Goal: Information Seeking & Learning: Learn about a topic

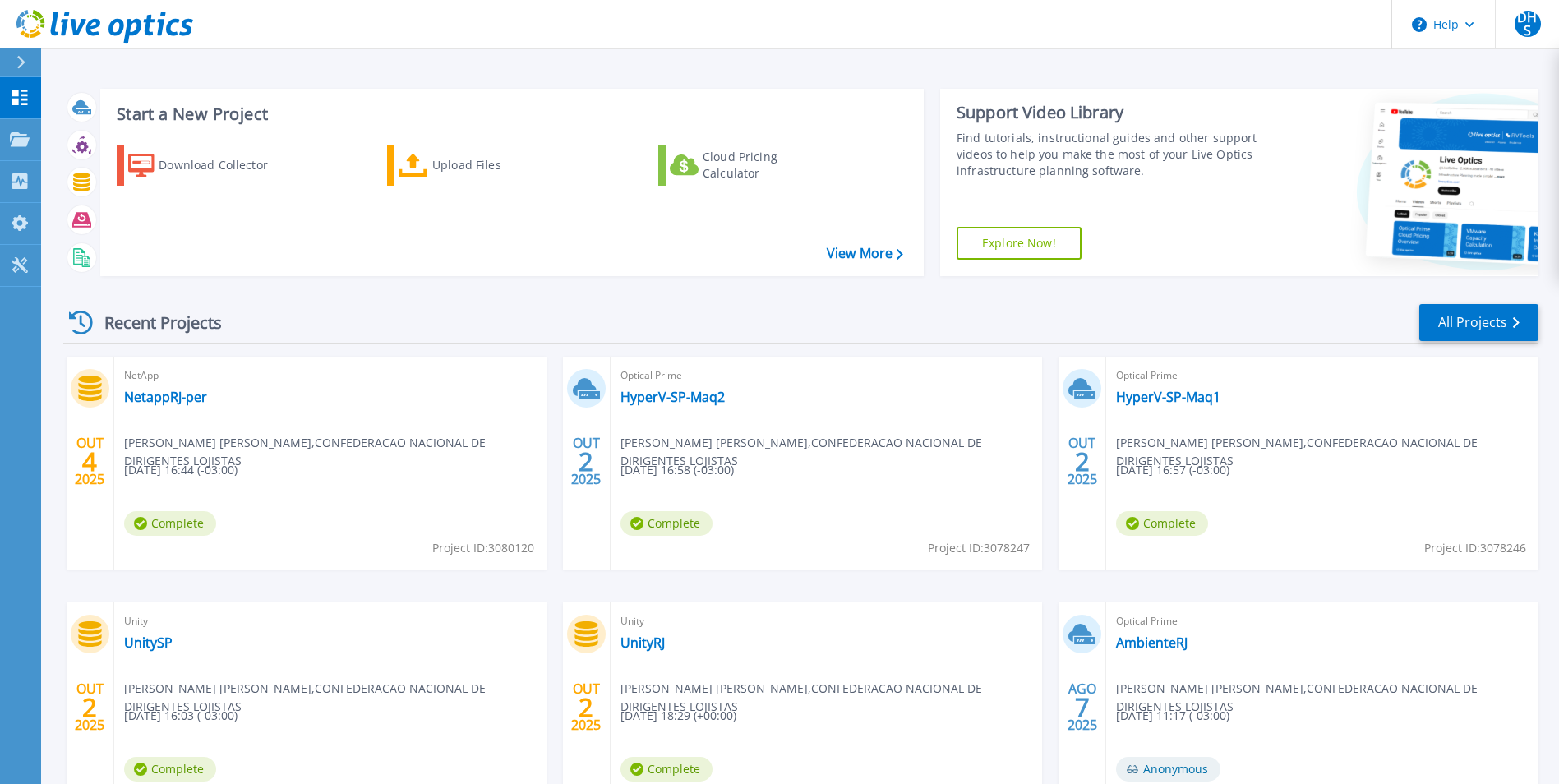
scroll to position [126, 0]
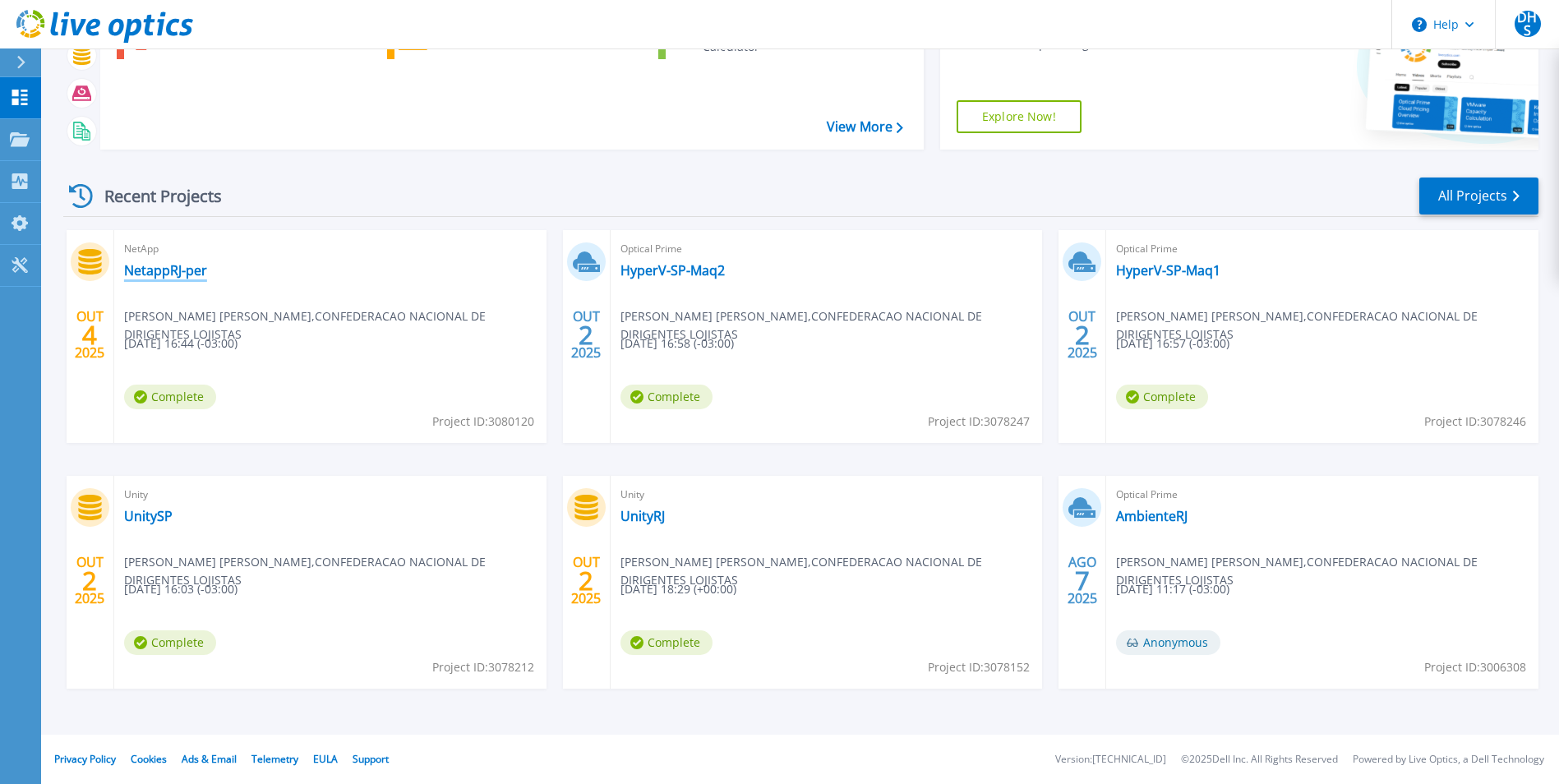
click at [163, 275] on link "NetappRJ-per" at bounding box center [165, 270] width 83 height 17
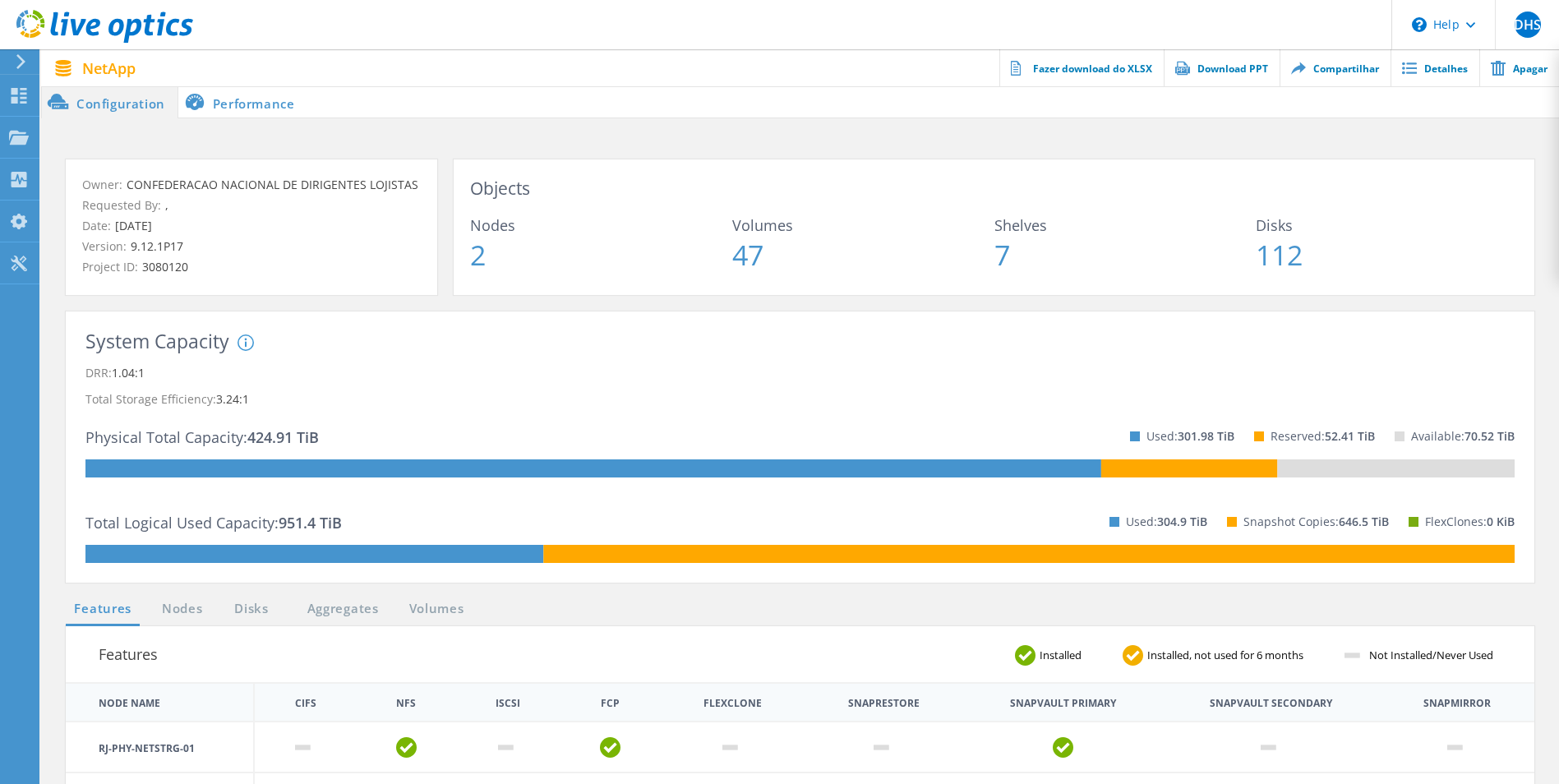
click at [230, 102] on li "Performance" at bounding box center [243, 101] width 129 height 33
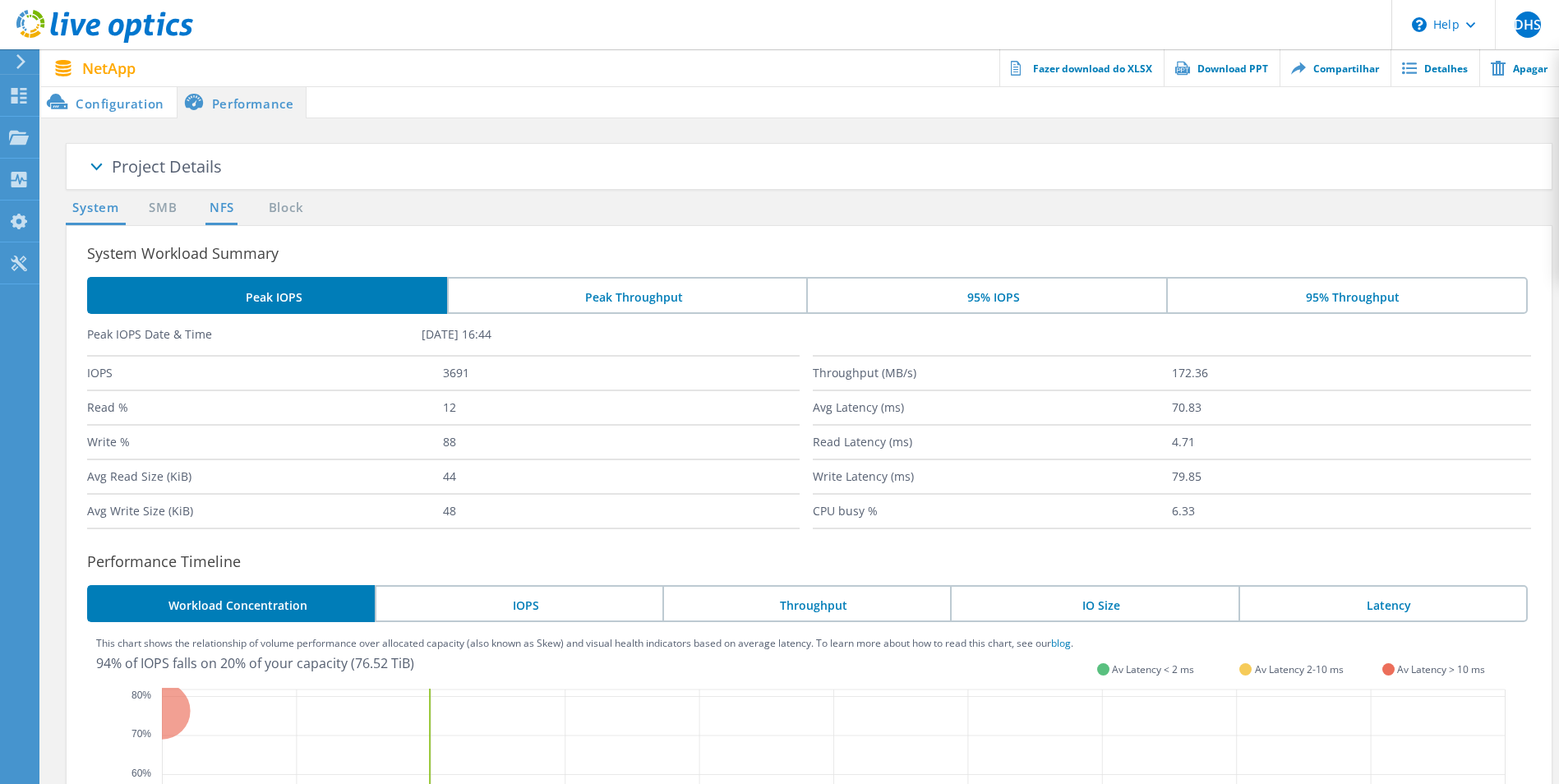
click at [228, 208] on link "NFS" at bounding box center [222, 208] width 32 height 21
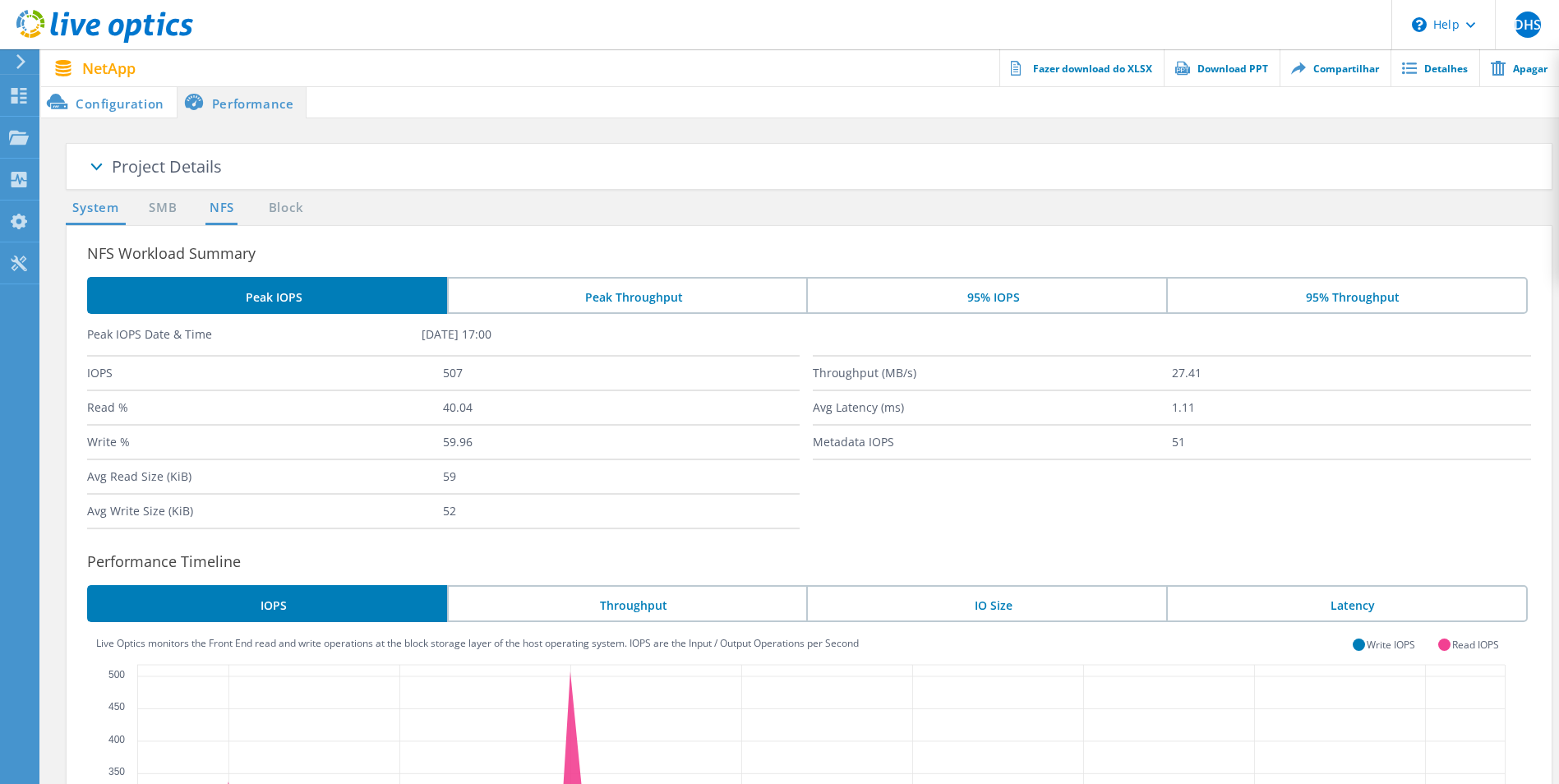
click at [77, 217] on link "System" at bounding box center [96, 208] width 60 height 21
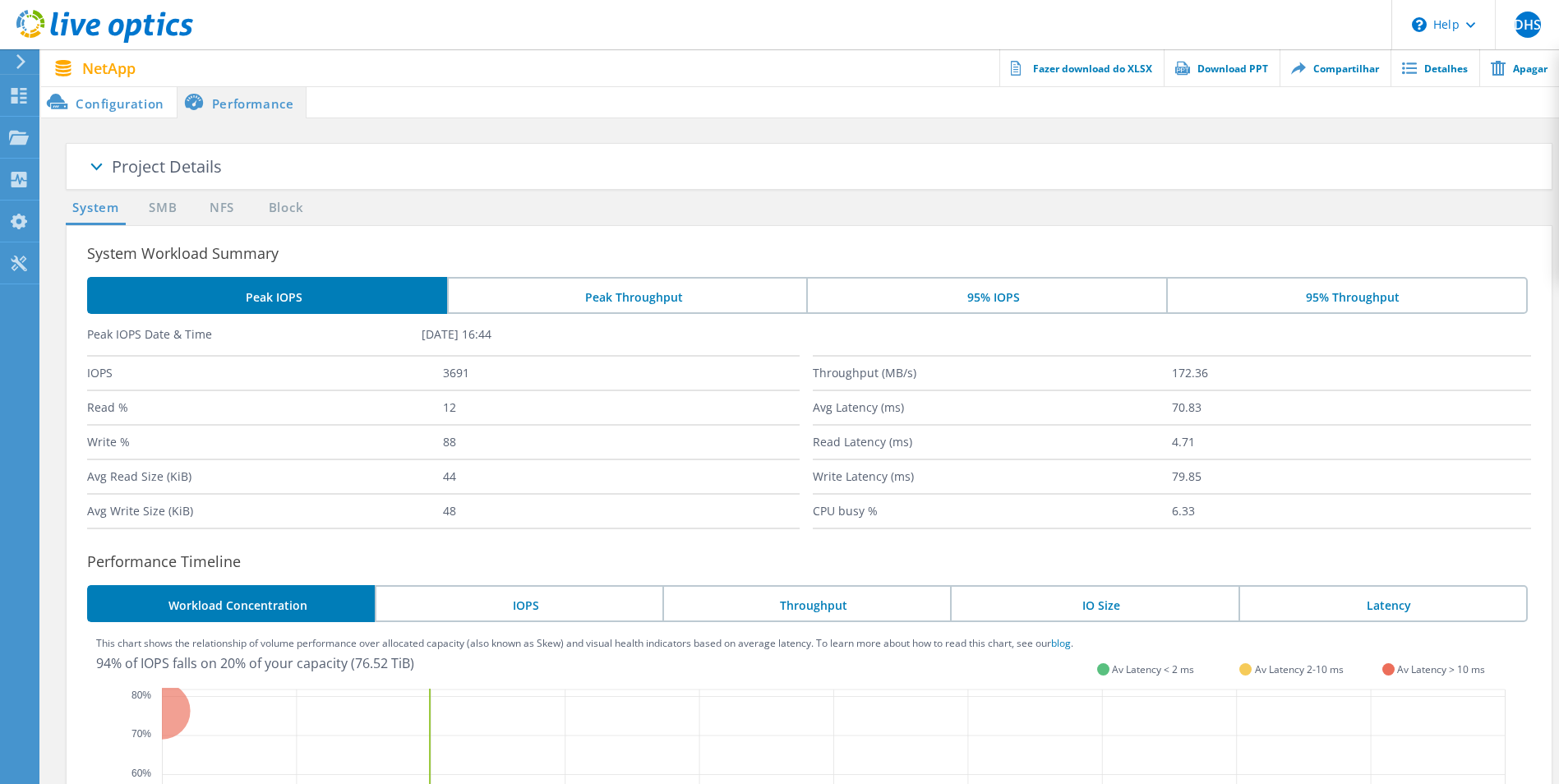
click at [100, 169] on span at bounding box center [95, 169] width 82 height 82
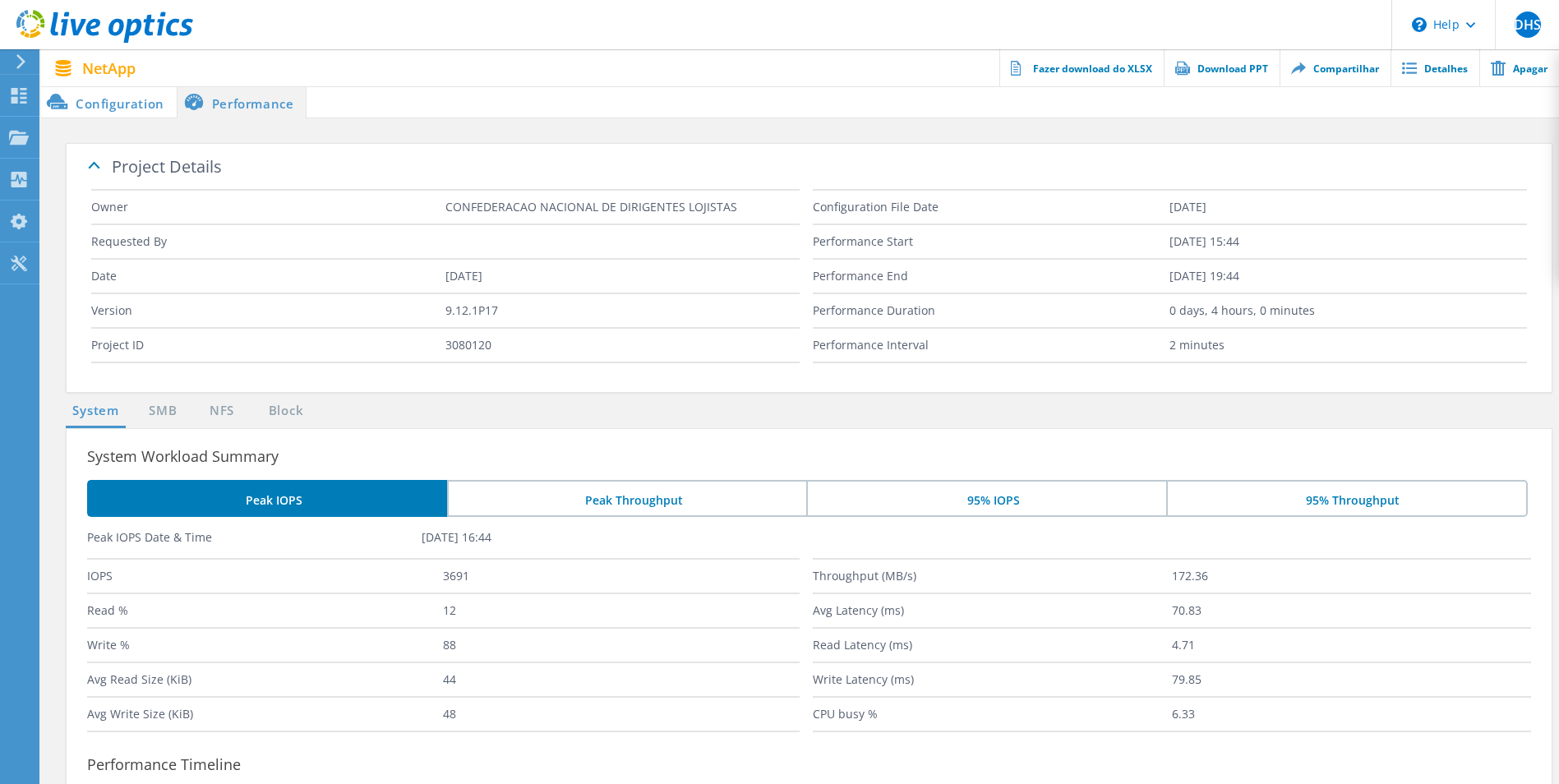
click at [106, 110] on li "Configuration" at bounding box center [109, 101] width 136 height 33
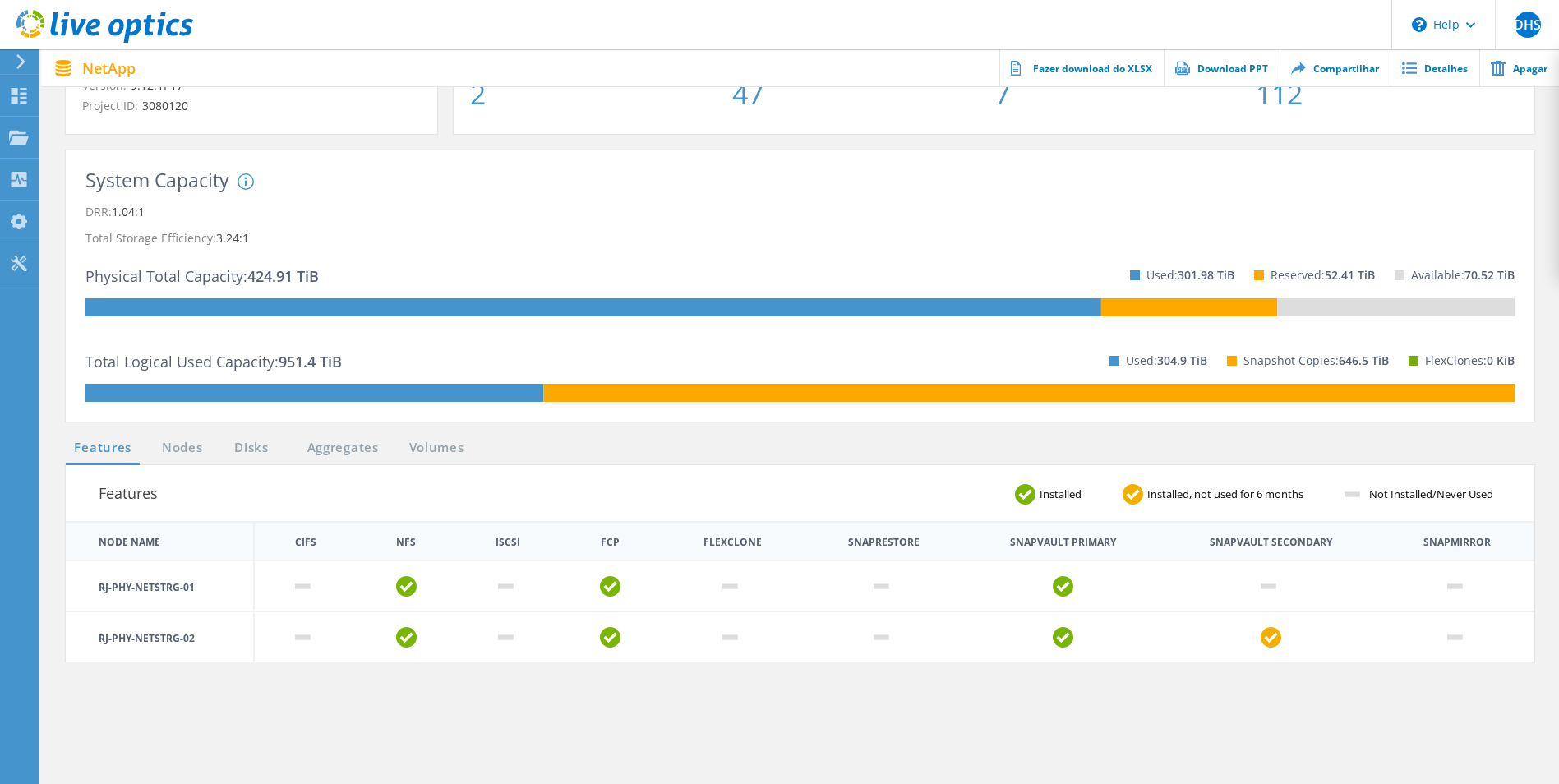
scroll to position [164, 0]
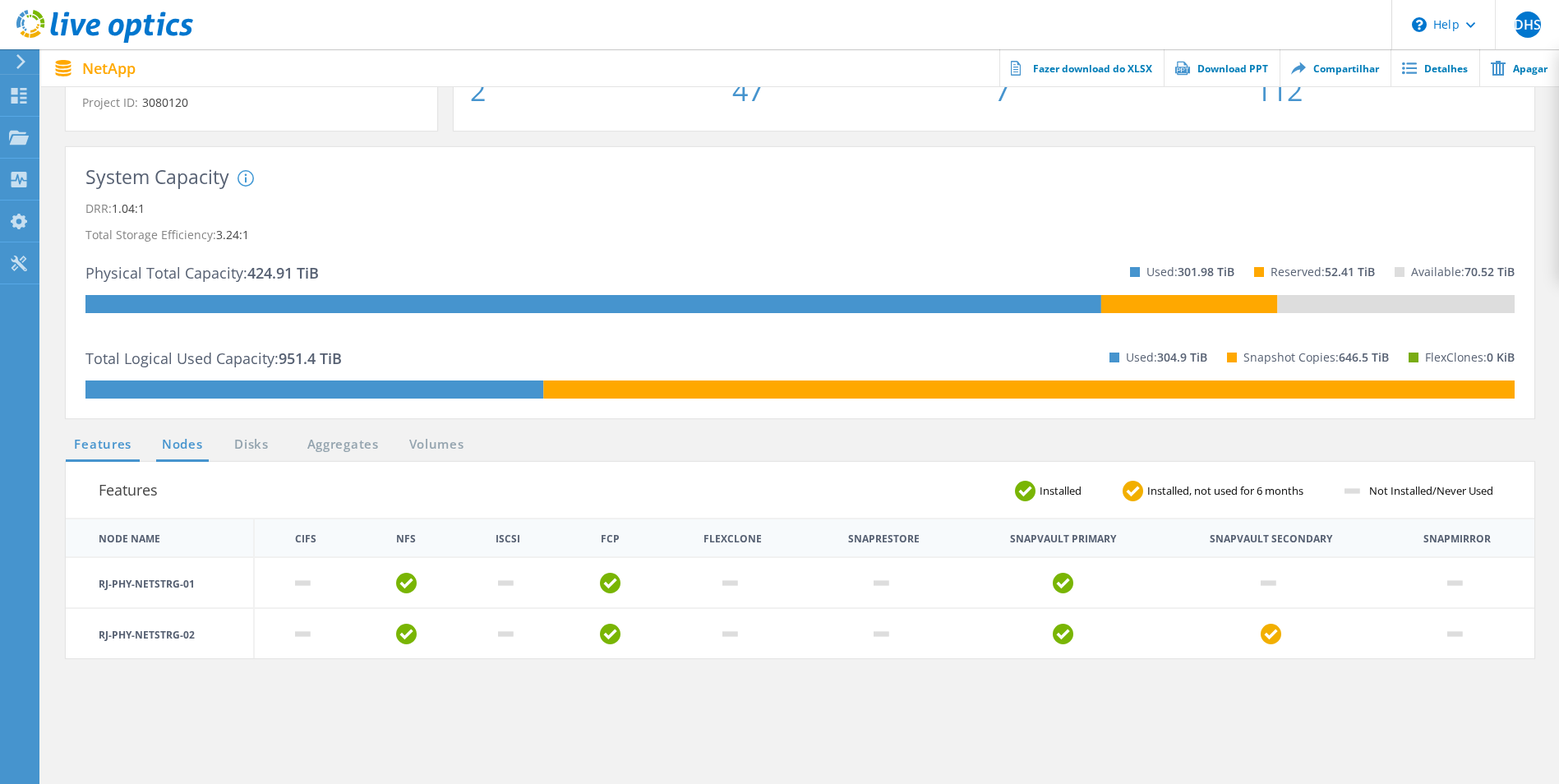
click at [180, 443] on link "Nodes" at bounding box center [182, 445] width 53 height 21
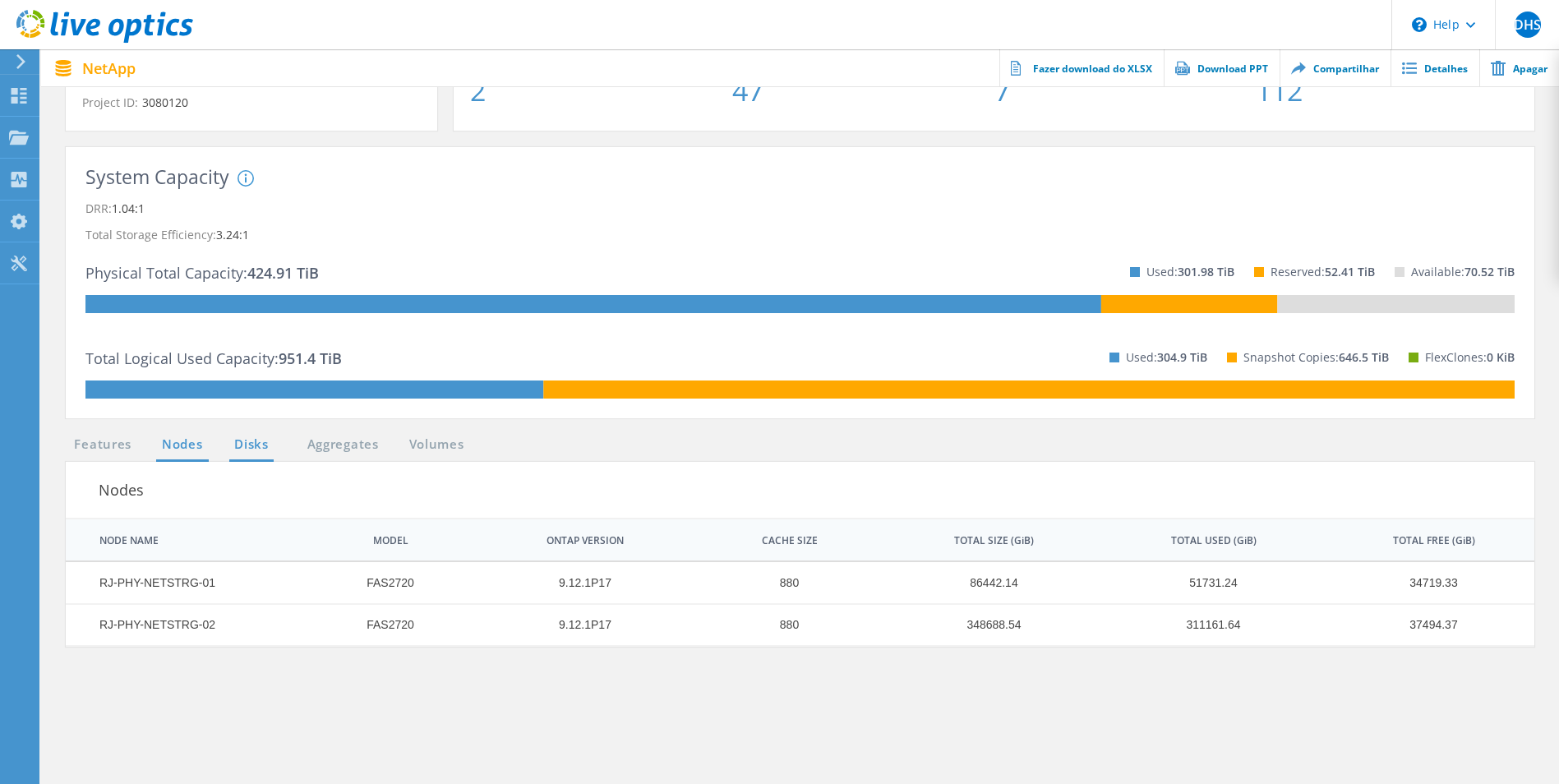
click at [249, 442] on link "Disks" at bounding box center [251, 445] width 44 height 21
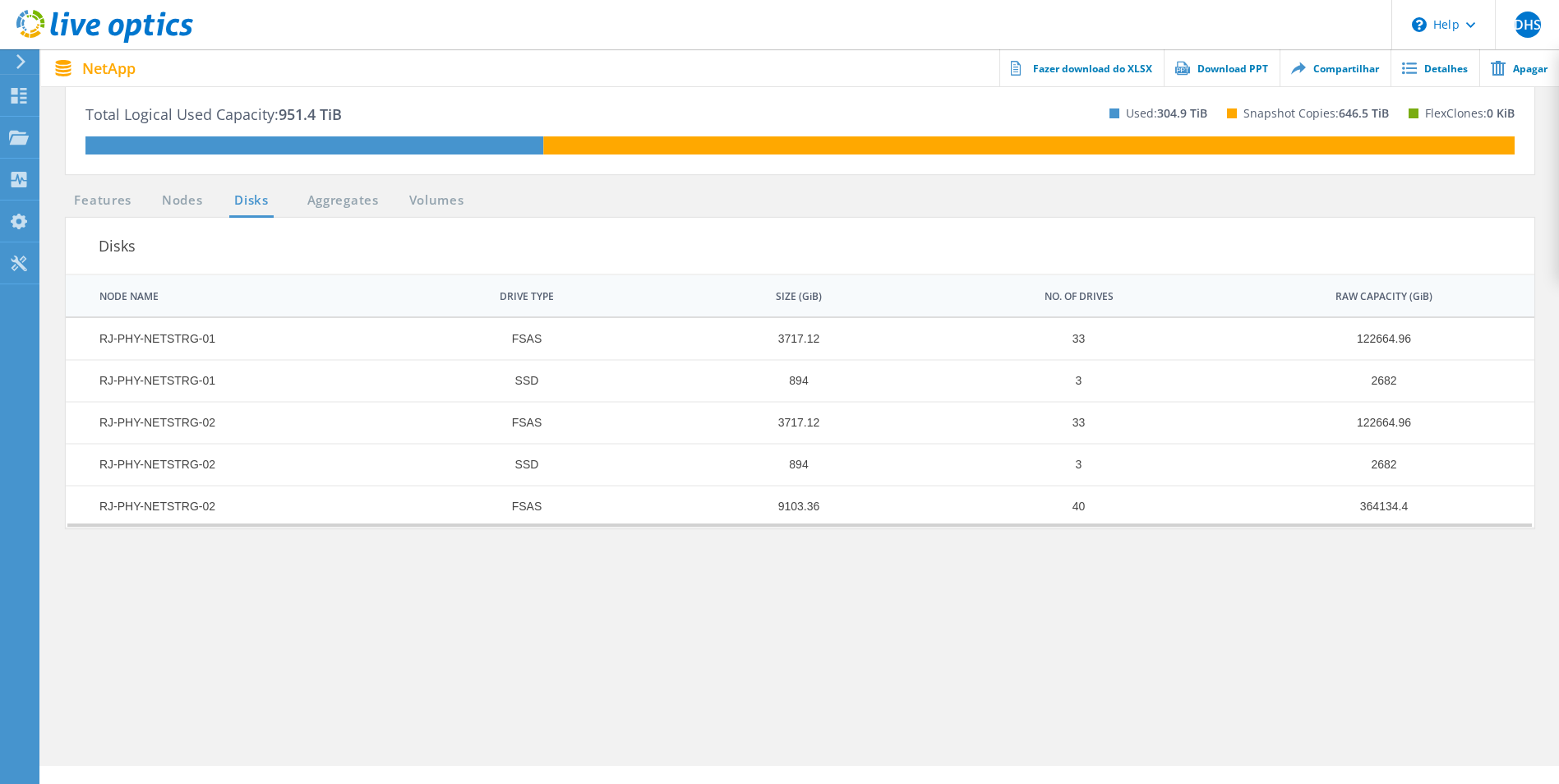
scroll to position [411, 0]
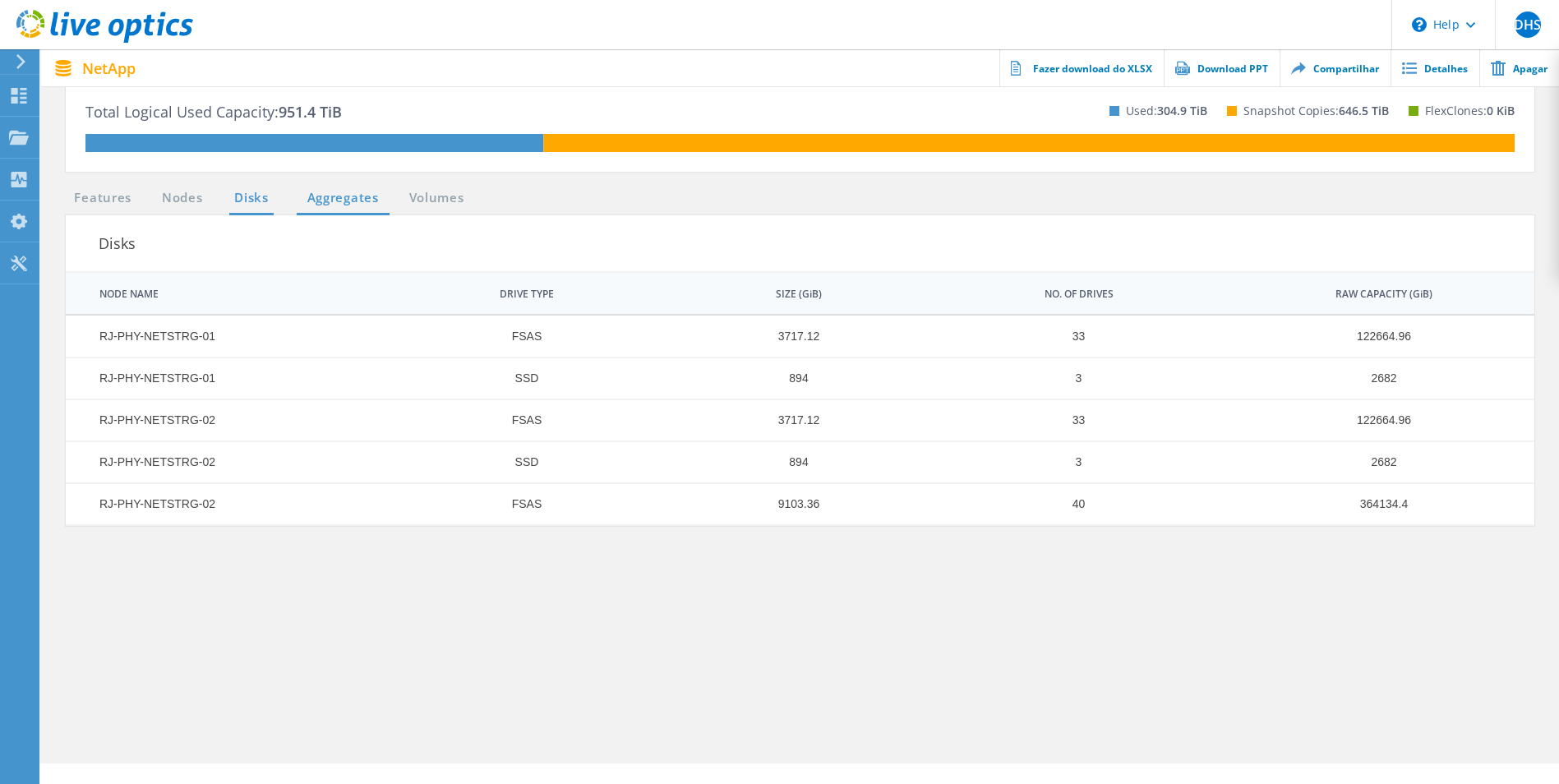
click at [355, 197] on link "Aggregates" at bounding box center [343, 198] width 93 height 21
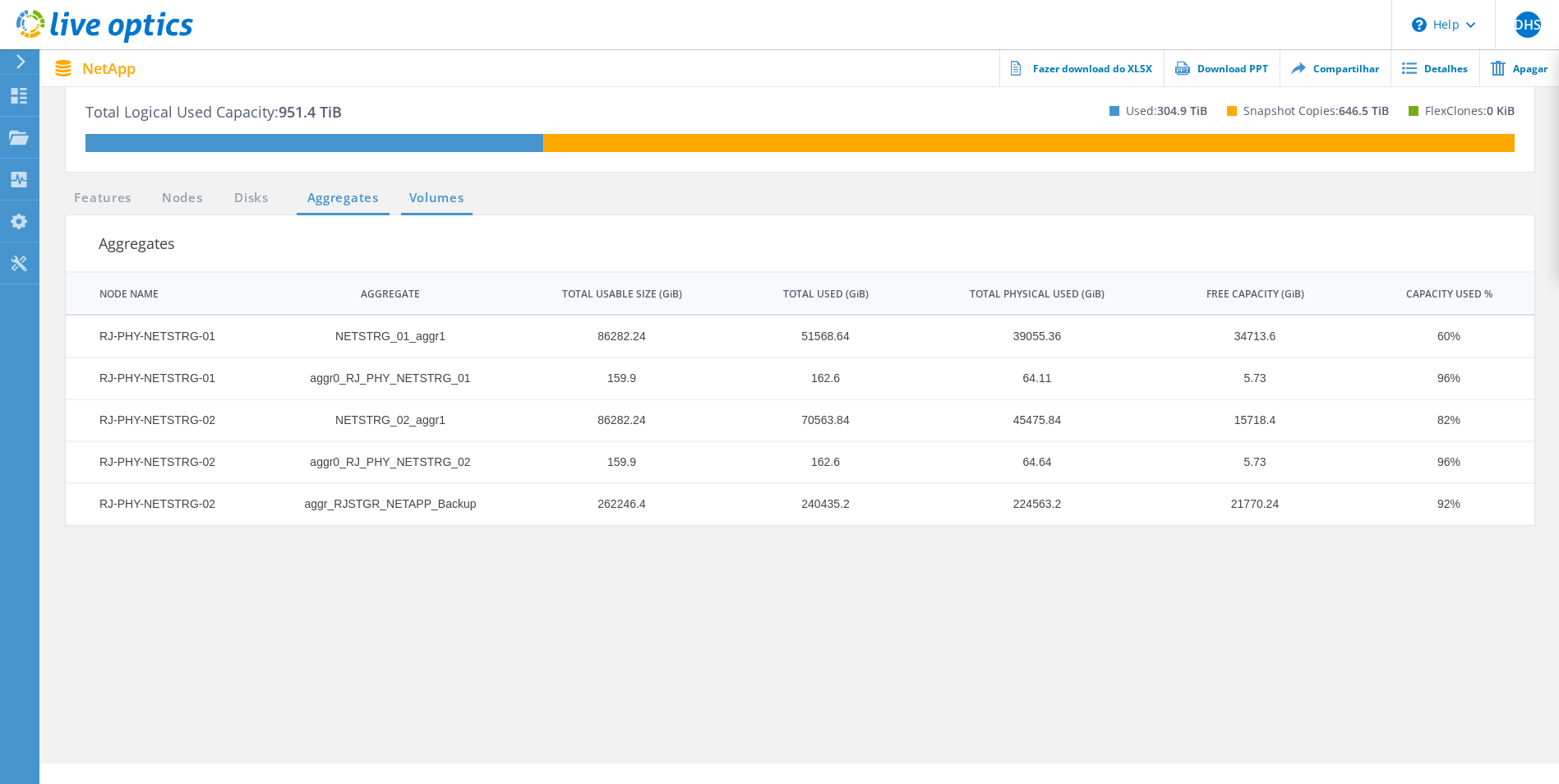
click at [446, 200] on link "Volumes" at bounding box center [436, 198] width 71 height 21
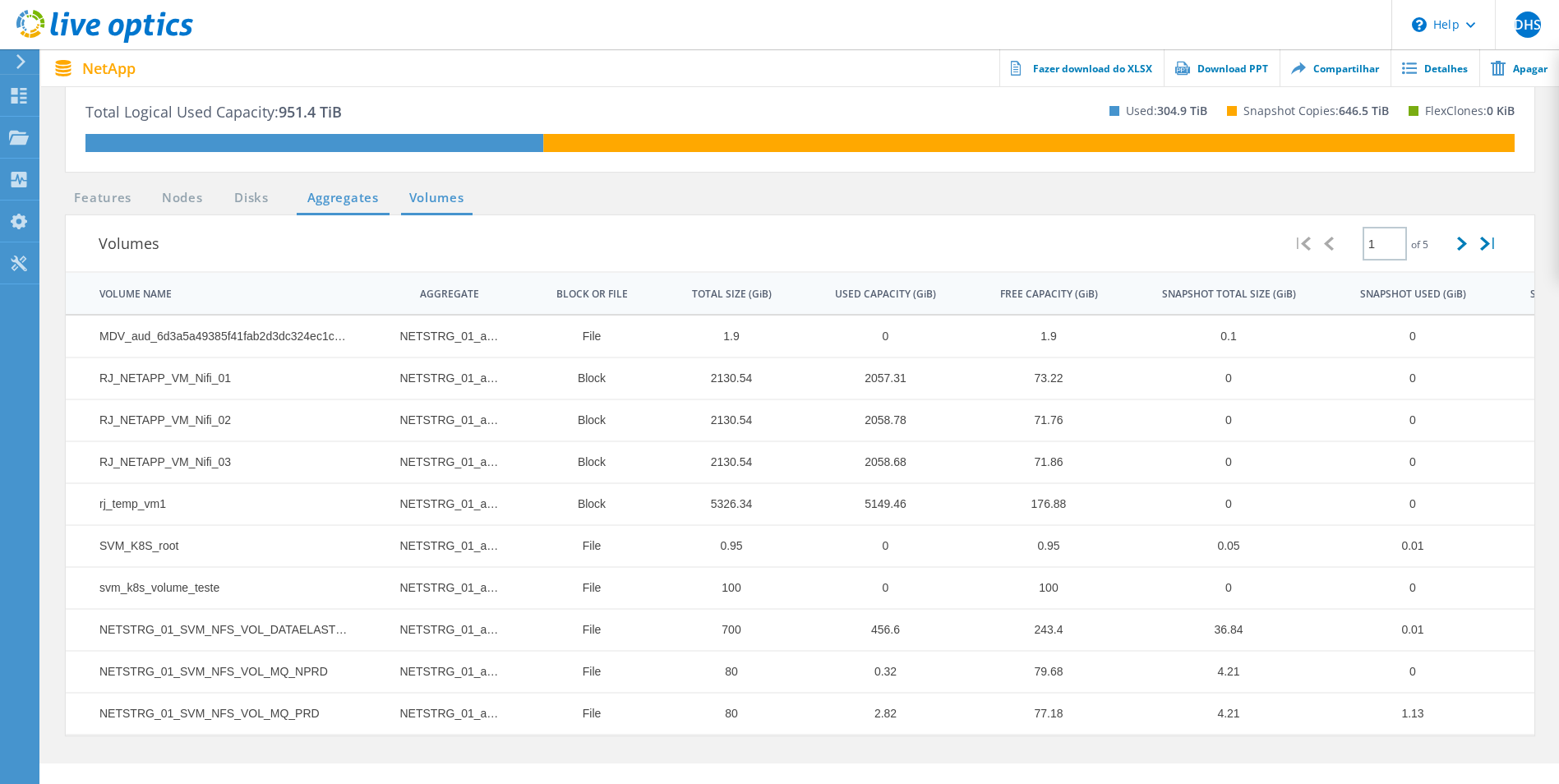
click at [355, 201] on link "Aggregates" at bounding box center [343, 198] width 93 height 21
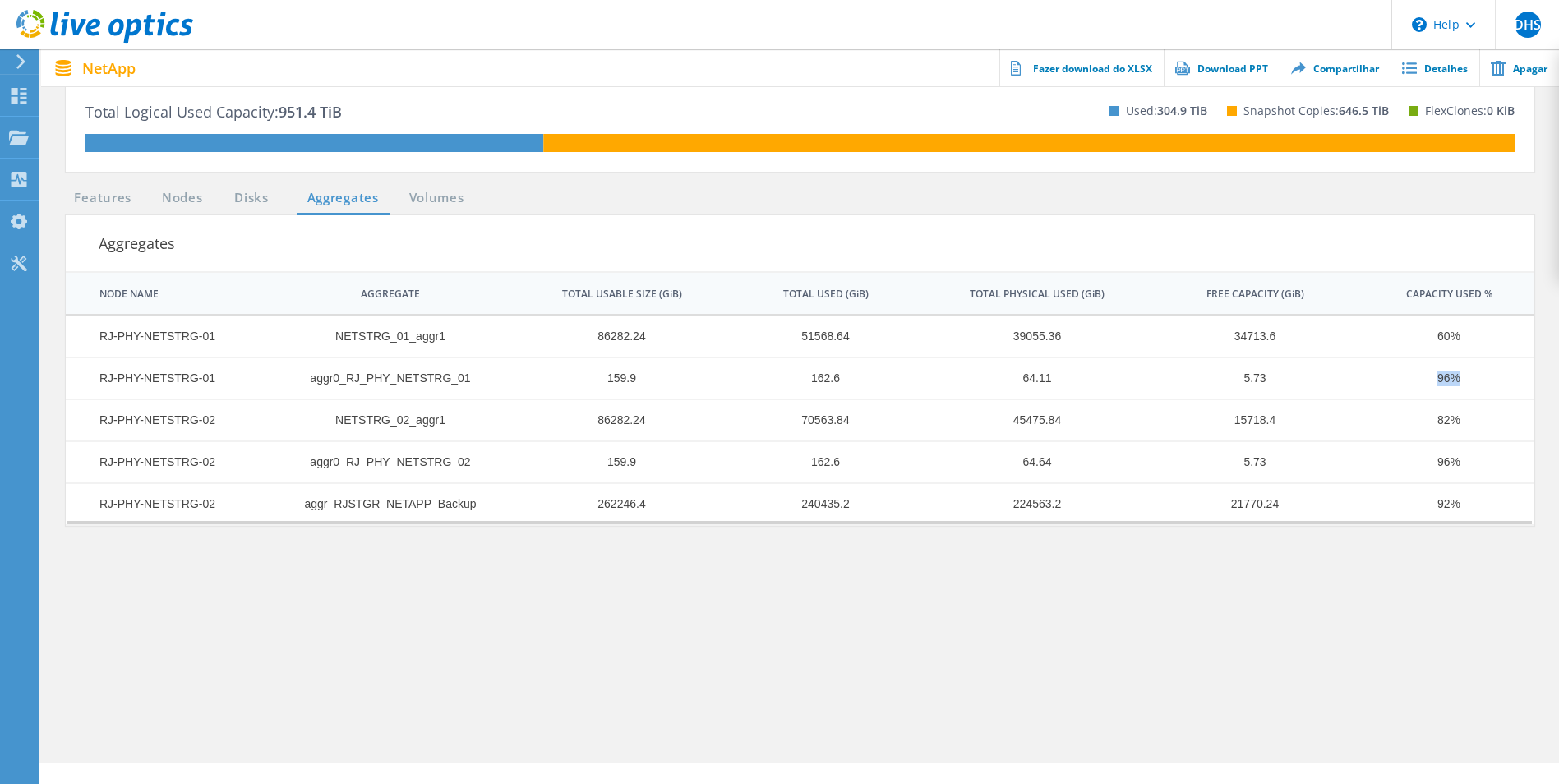
drag, startPoint x: 1466, startPoint y: 384, endPoint x: 1431, endPoint y: 384, distance: 35.0
click at [1431, 384] on td "96%" at bounding box center [1440, 378] width 188 height 42
drag, startPoint x: 1431, startPoint y: 384, endPoint x: 1378, endPoint y: 395, distance: 54.1
click at [1378, 395] on td "96%" at bounding box center [1440, 378] width 188 height 42
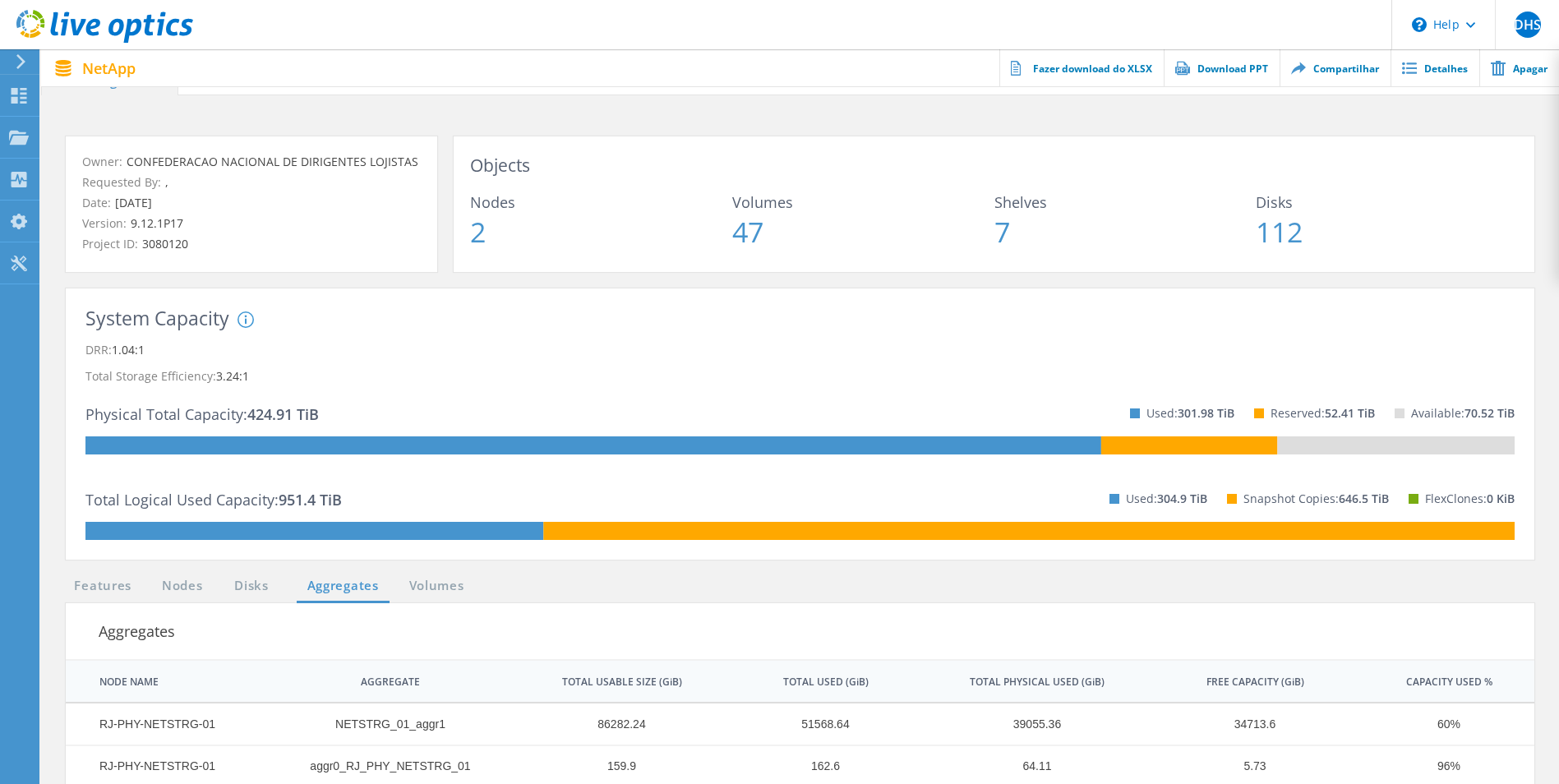
scroll to position [0, 0]
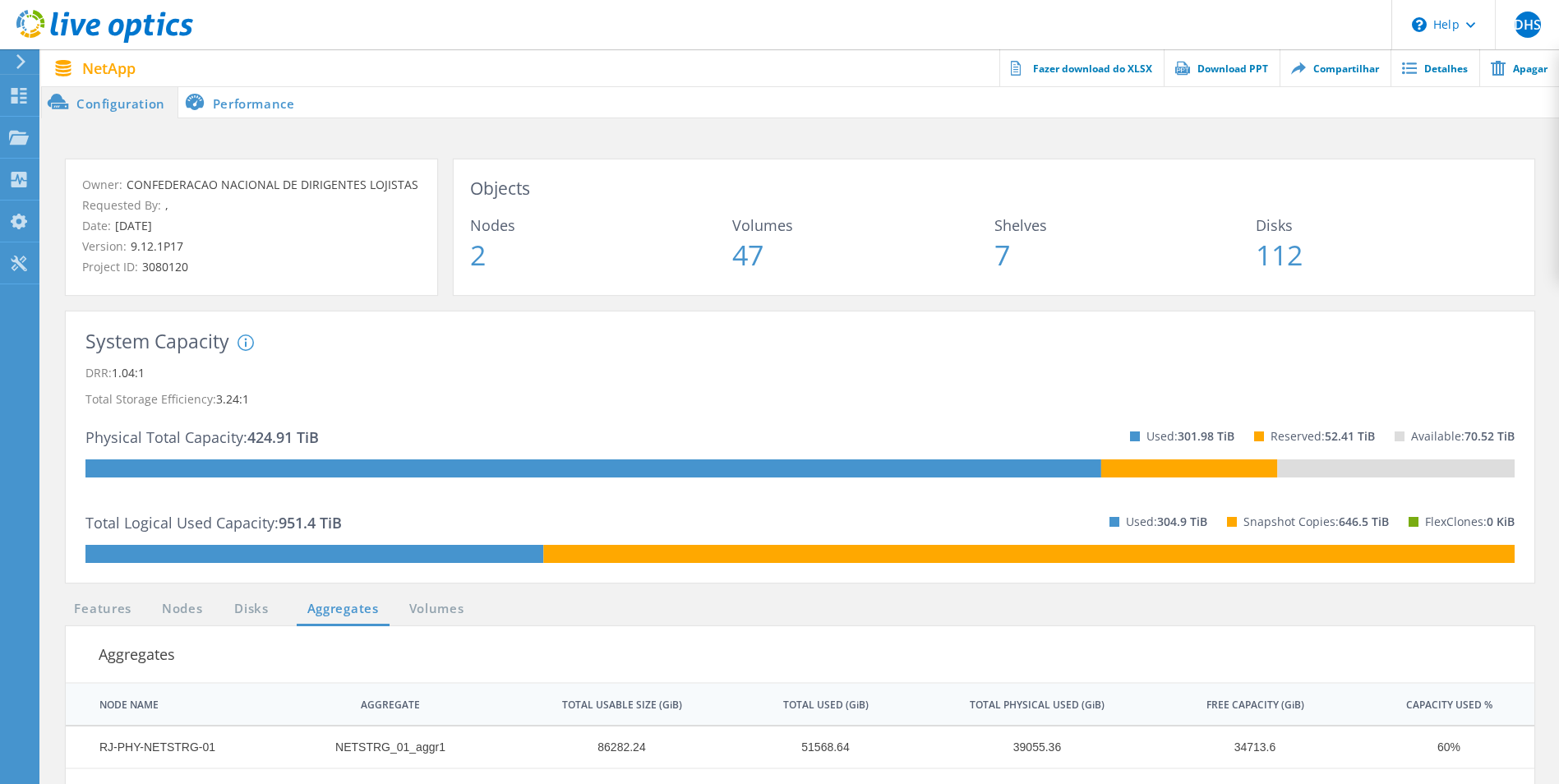
click at [72, 25] on use at bounding box center [105, 26] width 177 height 33
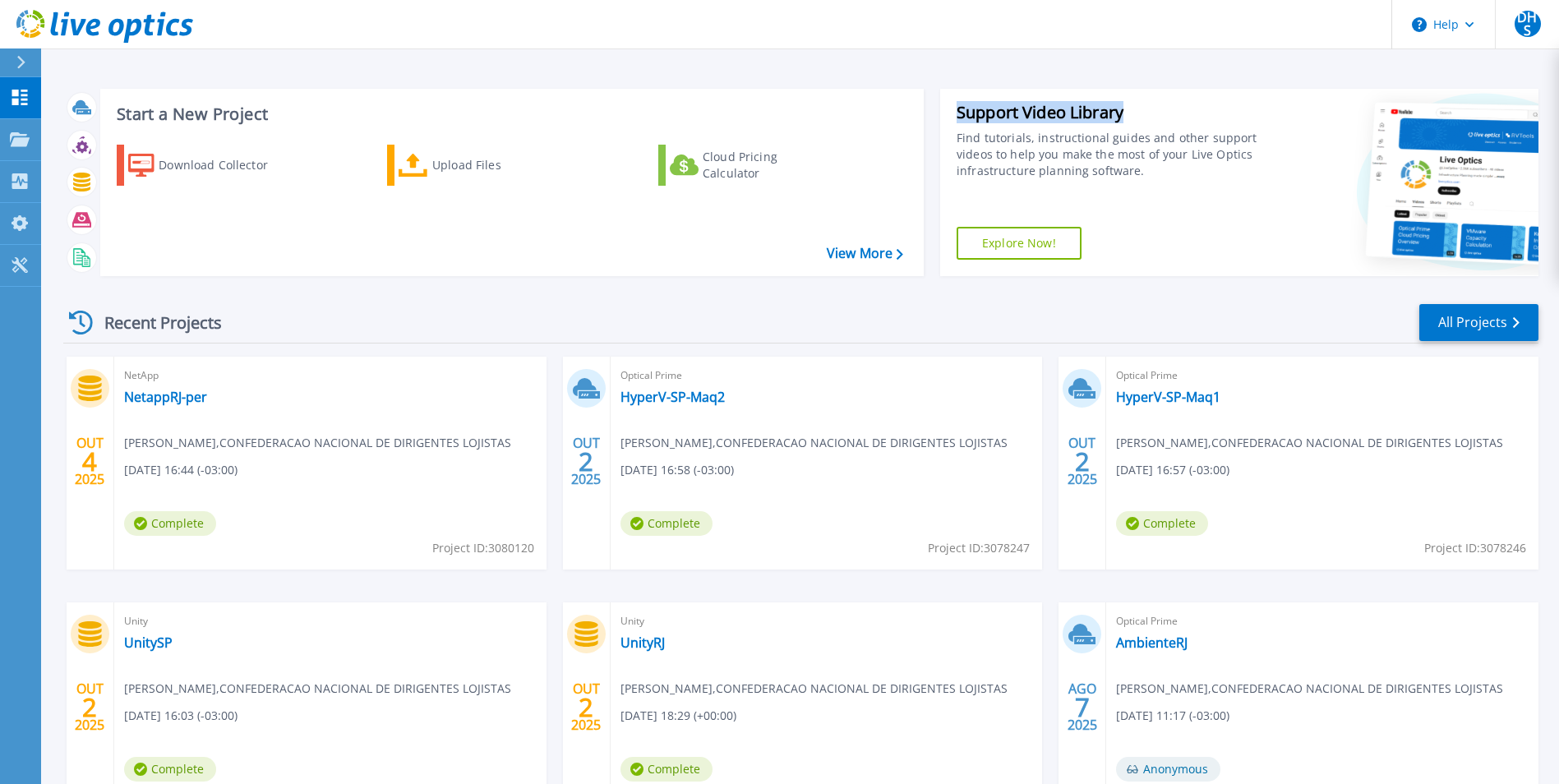
drag, startPoint x: 1145, startPoint y: 107, endPoint x: 945, endPoint y: 106, distance: 200.0
click at [945, 106] on div "Support Video Library Find tutorials, instructional guides and other support vi…" at bounding box center [1101, 182] width 321 height 187
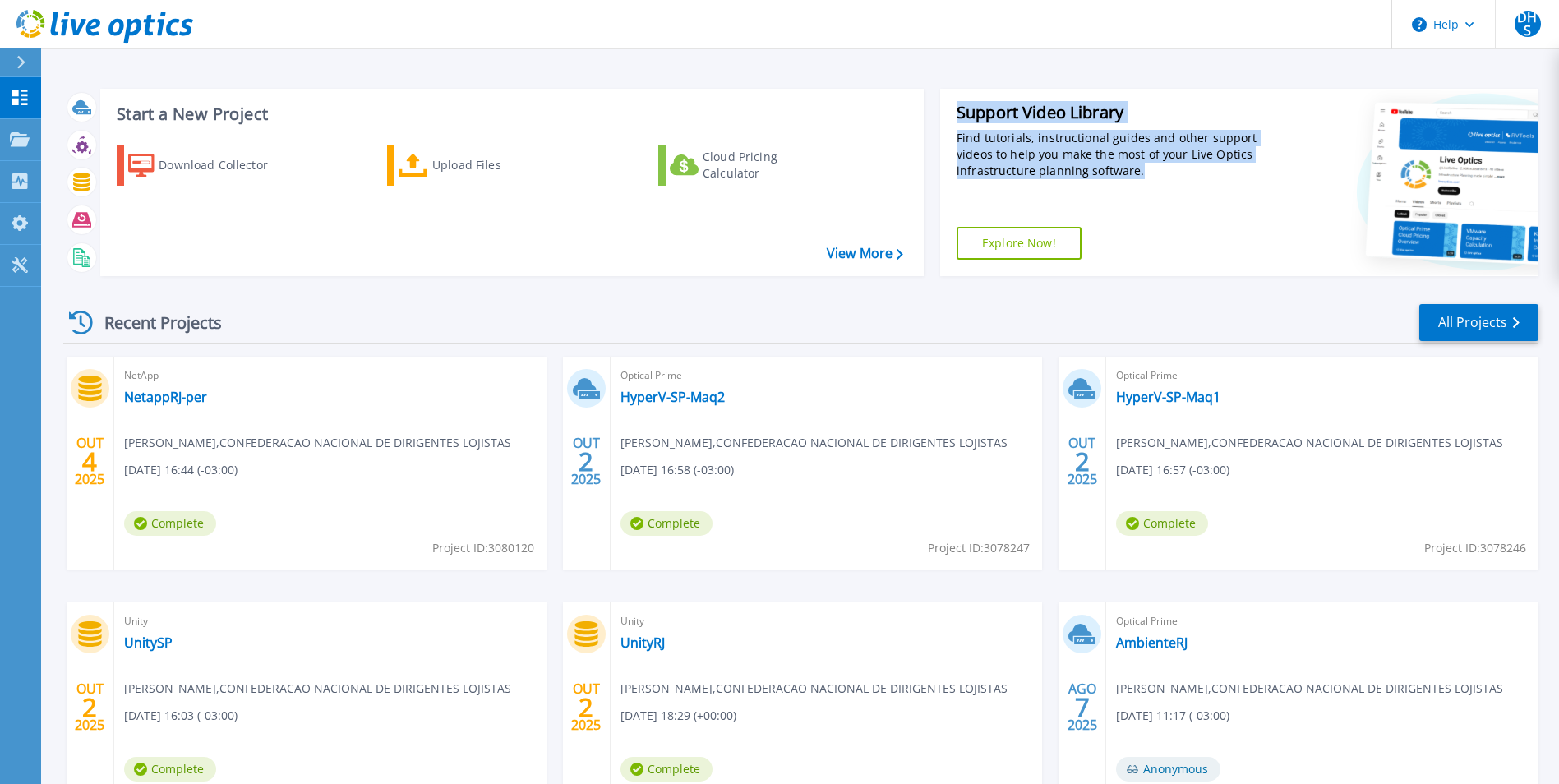
drag, startPoint x: 945, startPoint y: 106, endPoint x: 955, endPoint y: 110, distance: 10.8
click at [955, 110] on div "Support Video Library Find tutorials, instructional guides and other support vi…" at bounding box center [1101, 182] width 321 height 187
drag, startPoint x: 955, startPoint y: 110, endPoint x: 1105, endPoint y: 171, distance: 161.9
click at [1105, 171] on div "Find tutorials, instructional guides and other support videos to help you make …" at bounding box center [1109, 154] width 305 height 49
click at [1156, 205] on div "Support Video Library Find tutorials, instructional guides and other support vi…" at bounding box center [1101, 182] width 321 height 187
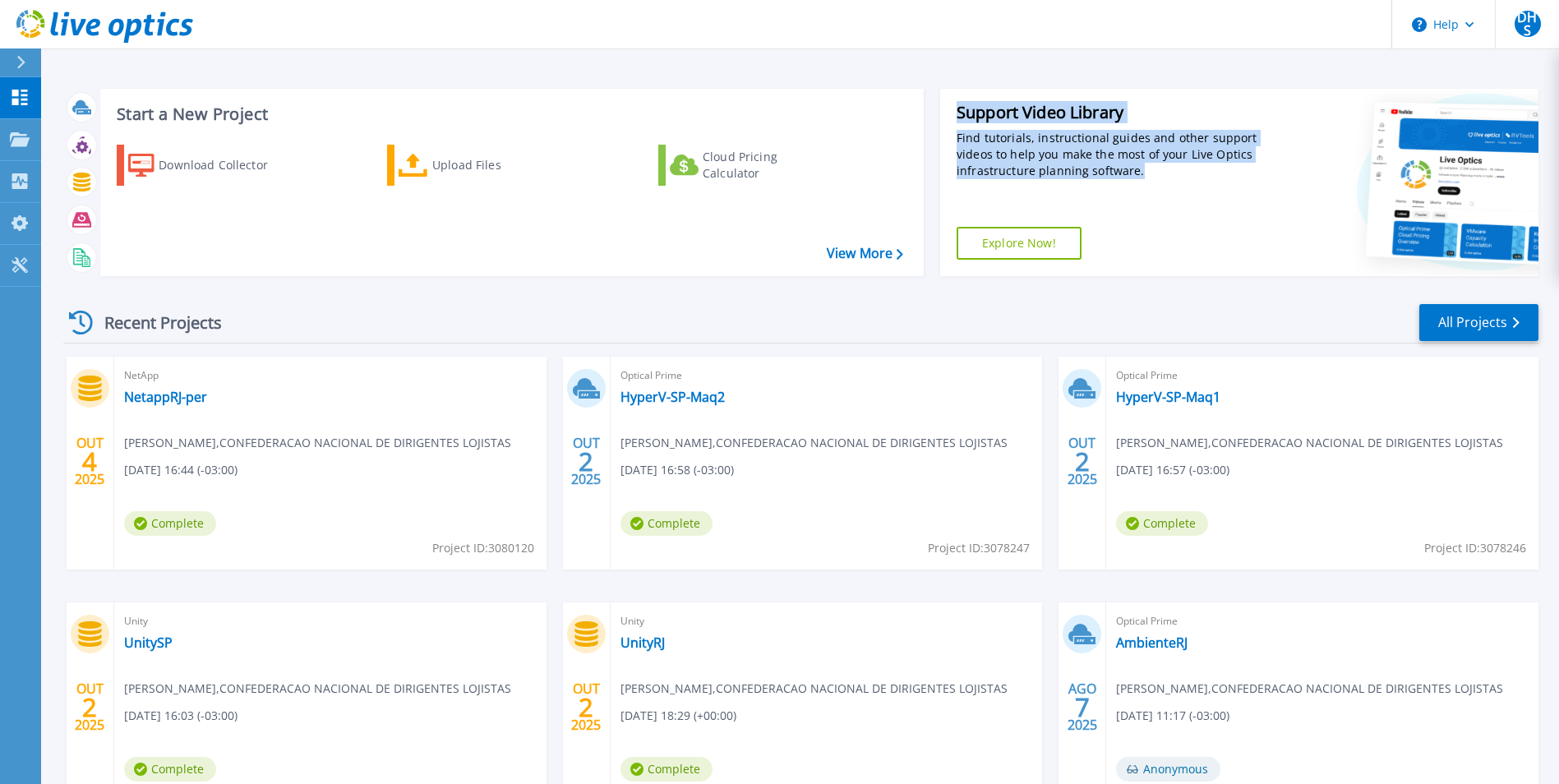
drag, startPoint x: 953, startPoint y: 113, endPoint x: 1148, endPoint y: 185, distance: 207.9
click at [1148, 185] on div "Support Video Library Find tutorials, instructional guides and other support vi…" at bounding box center [1101, 182] width 321 height 187
drag, startPoint x: 1148, startPoint y: 185, endPoint x: 1149, endPoint y: 204, distance: 19.0
click at [1149, 204] on div "Support Video Library Find tutorials, instructional guides and other support vi…" at bounding box center [1101, 182] width 321 height 187
drag, startPoint x: 949, startPoint y: 100, endPoint x: 1147, endPoint y: 169, distance: 209.7
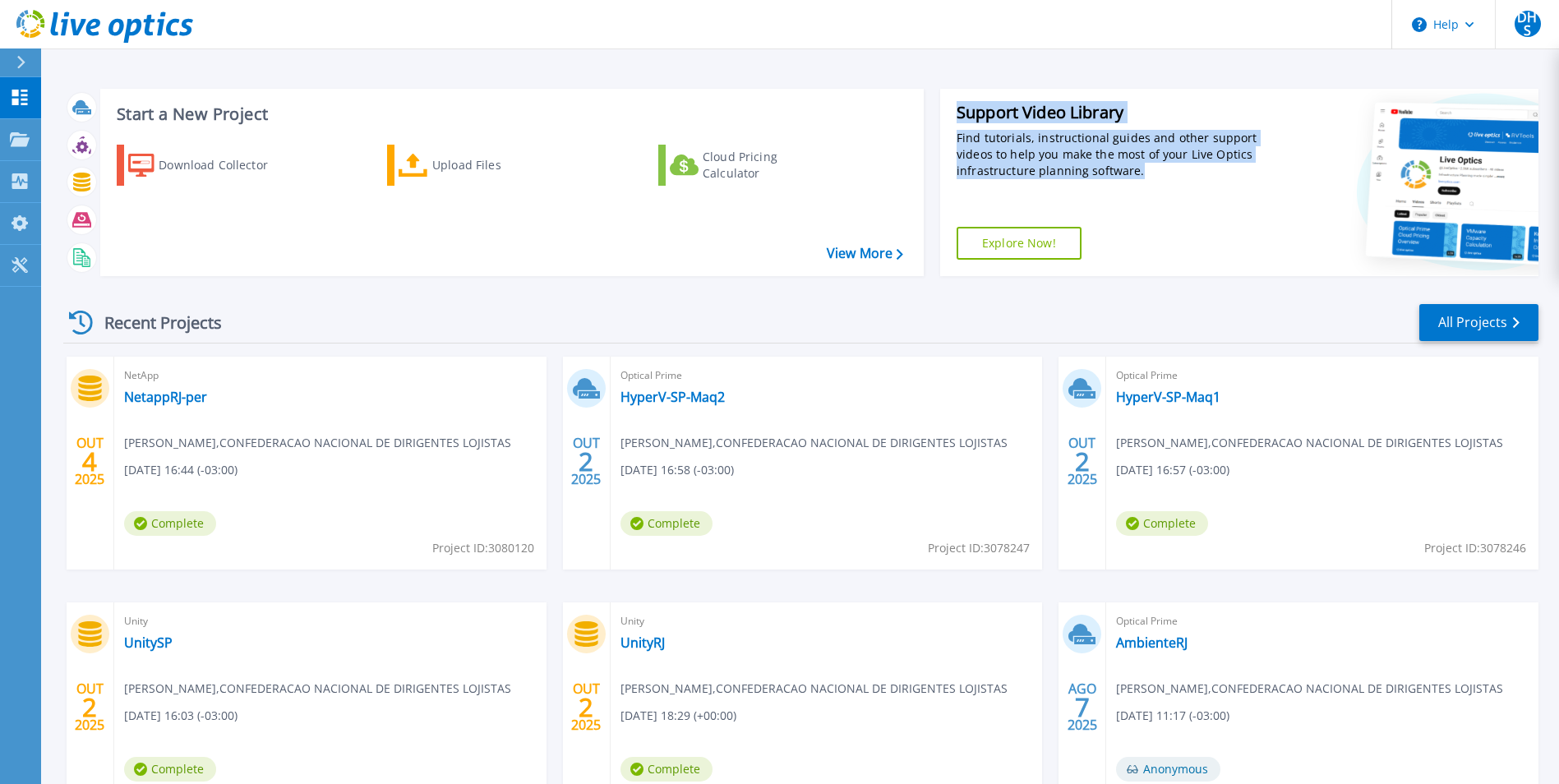
click at [1147, 169] on div "Support Video Library Find tutorials, instructional guides and other support vi…" at bounding box center [1101, 182] width 321 height 187
drag, startPoint x: 1147, startPoint y: 169, endPoint x: 1161, endPoint y: 213, distance: 46.2
click at [1163, 213] on div "Support Video Library Find tutorials, instructional guides and other support vi…" at bounding box center [1101, 182] width 321 height 187
drag, startPoint x: 960, startPoint y: 110, endPoint x: 1145, endPoint y: 186, distance: 200.0
click at [1145, 186] on div "Support Video Library Find tutorials, instructional guides and other support vi…" at bounding box center [1101, 182] width 321 height 187
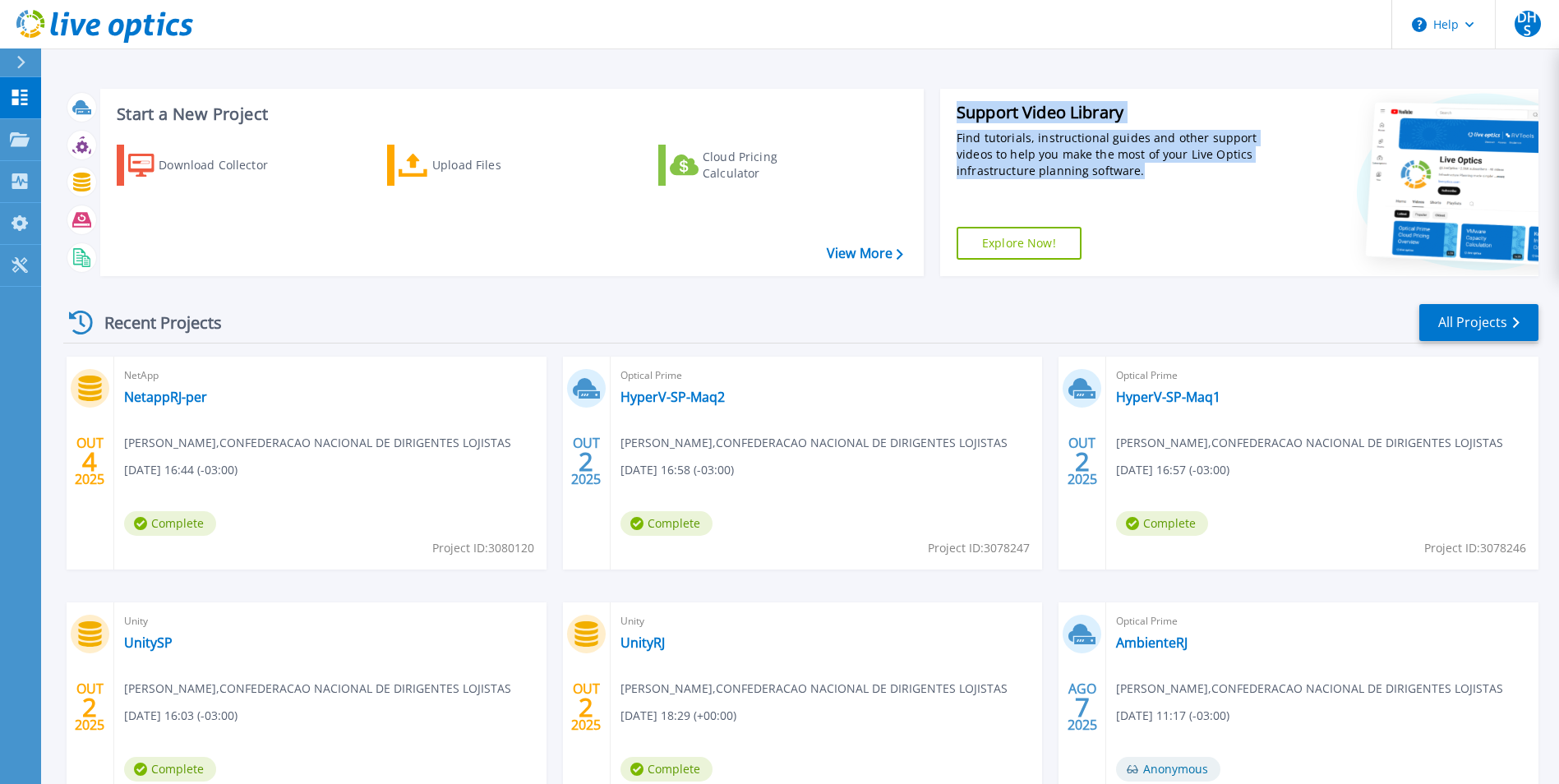
drag, startPoint x: 1145, startPoint y: 186, endPoint x: 1162, endPoint y: 202, distance: 23.3
click at [1162, 202] on div "Support Video Library Find tutorials, instructional guides and other support vi…" at bounding box center [1101, 182] width 321 height 187
drag, startPoint x: 956, startPoint y: 111, endPoint x: 1139, endPoint y: 177, distance: 194.5
click at [1139, 177] on div "Support Video Library Find tutorials, instructional guides and other support vi…" at bounding box center [1109, 141] width 305 height 77
drag, startPoint x: 1139, startPoint y: 177, endPoint x: 1160, endPoint y: 212, distance: 40.8
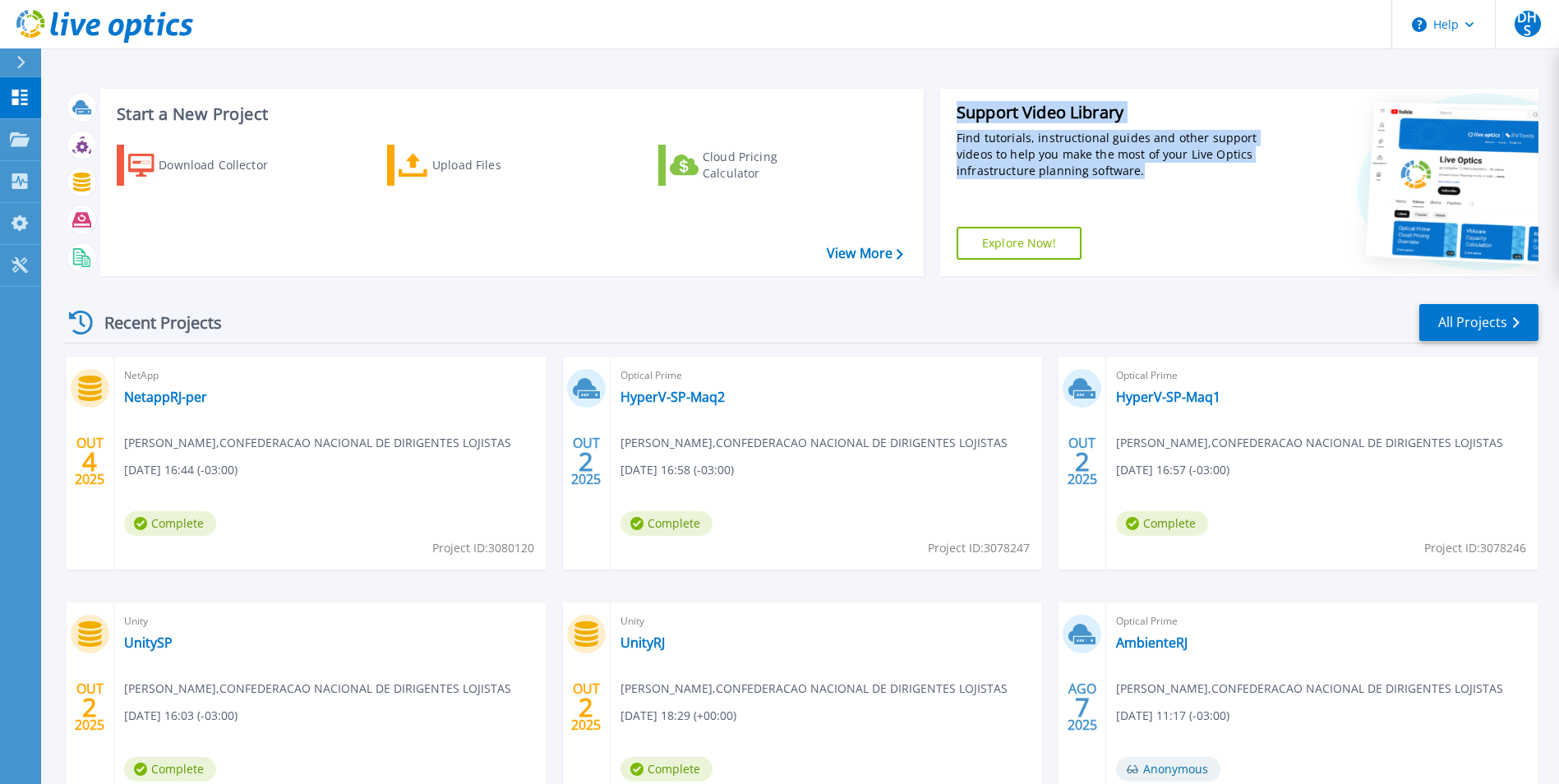
click at [1160, 212] on div "Support Video Library Find tutorials, instructional guides and other support vi…" at bounding box center [1101, 182] width 321 height 187
drag, startPoint x: 941, startPoint y: 103, endPoint x: 1138, endPoint y: 212, distance: 225.1
click at [1138, 212] on div "Support Video Library Find tutorials, instructional guides and other support vi…" at bounding box center [1101, 182] width 321 height 187
drag, startPoint x: 956, startPoint y: 110, endPoint x: 1151, endPoint y: 187, distance: 209.7
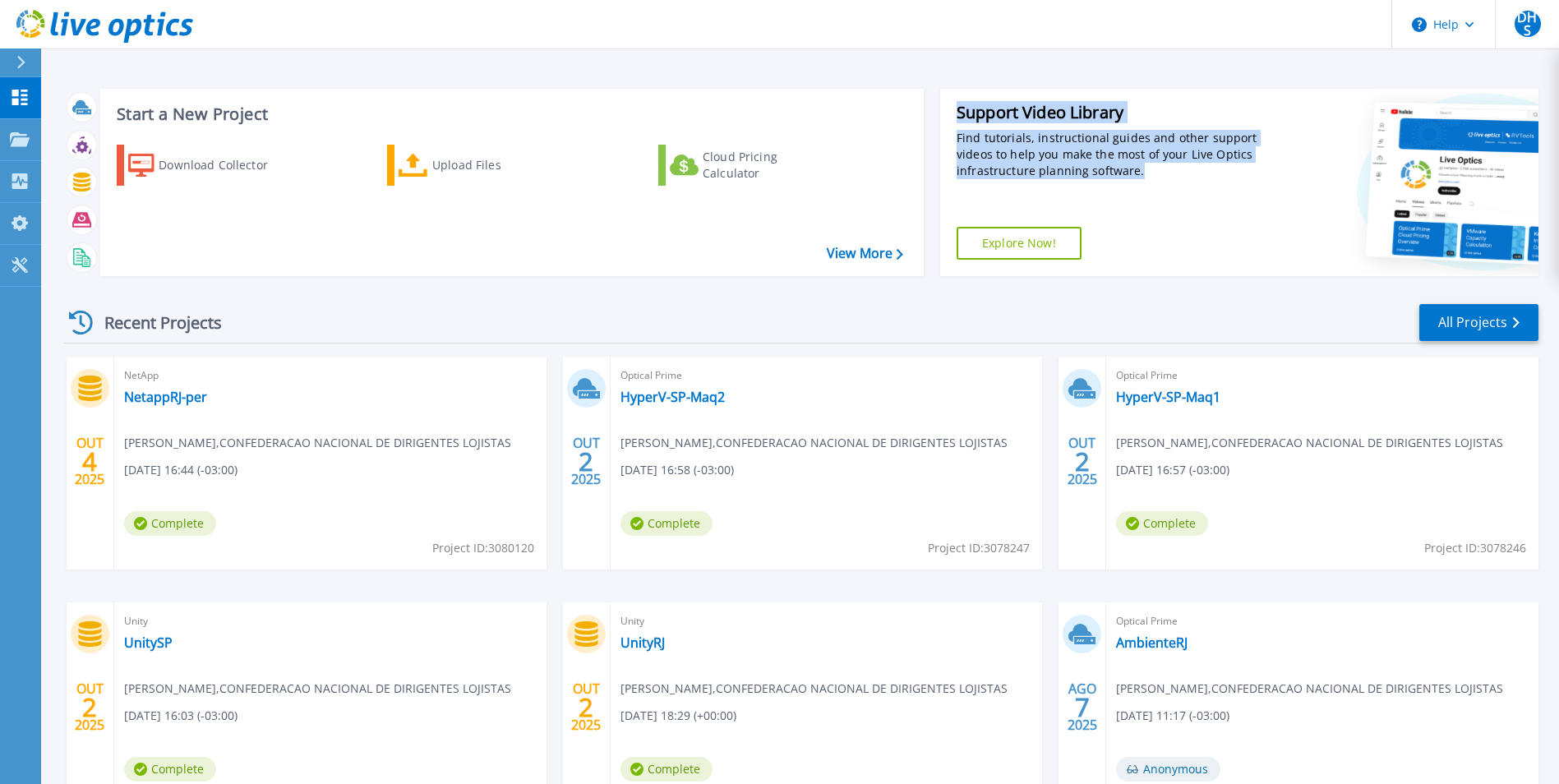
click at [1151, 187] on div "Support Video Library Find tutorials, instructional guides and other support vi…" at bounding box center [1101, 182] width 321 height 187
drag, startPoint x: 1151, startPoint y: 187, endPoint x: 1170, endPoint y: 212, distance: 31.4
click at [1170, 212] on div "Support Video Library Find tutorials, instructional guides and other support vi…" at bounding box center [1101, 182] width 321 height 187
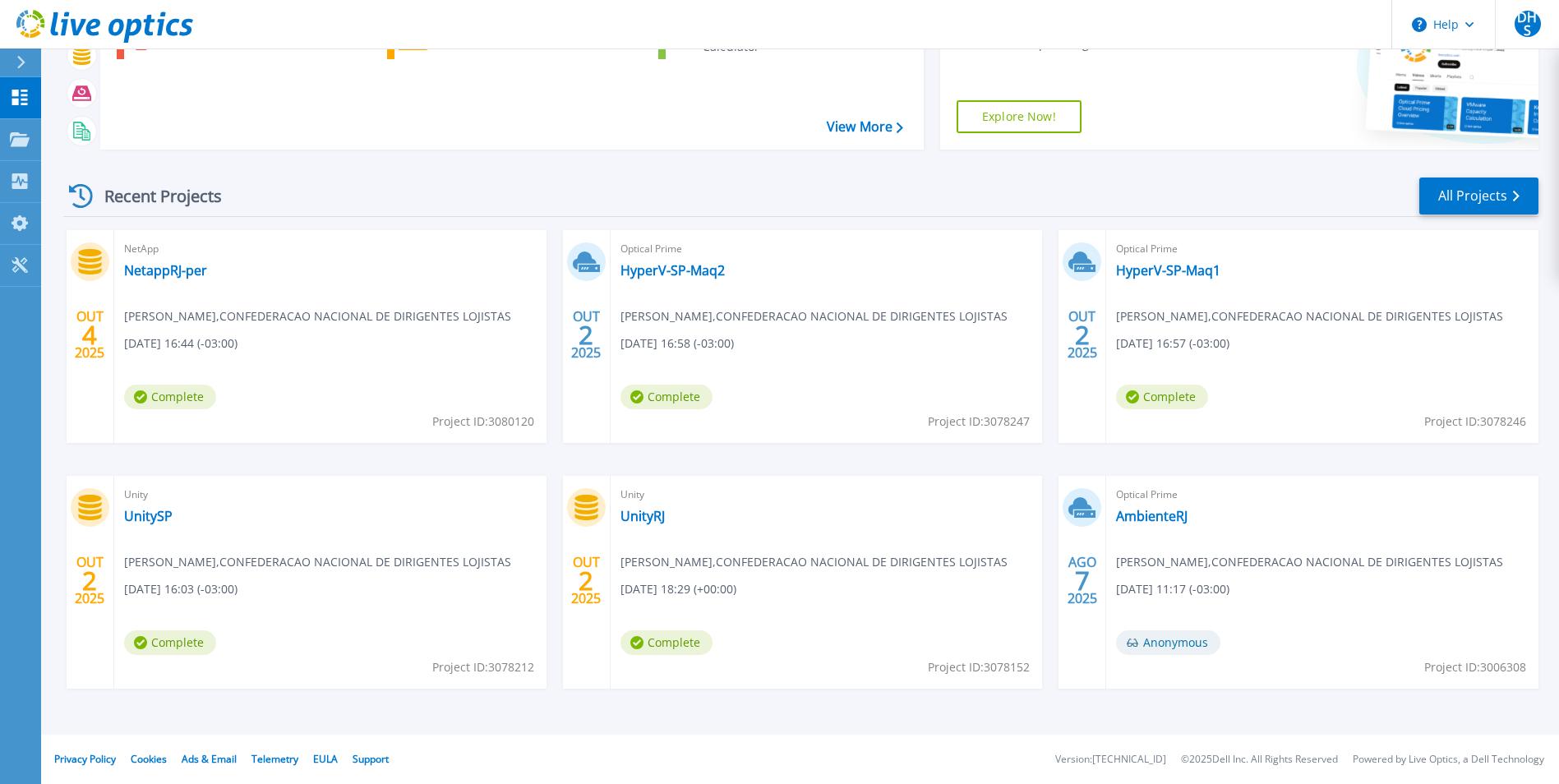
click at [556, 413] on div "OUT 4 2025 NetApp NetappRJ-per Daniel Hudson Santos , CONFEDERACAO NACIONAL DE …" at bounding box center [794, 475] width 1489 height 491
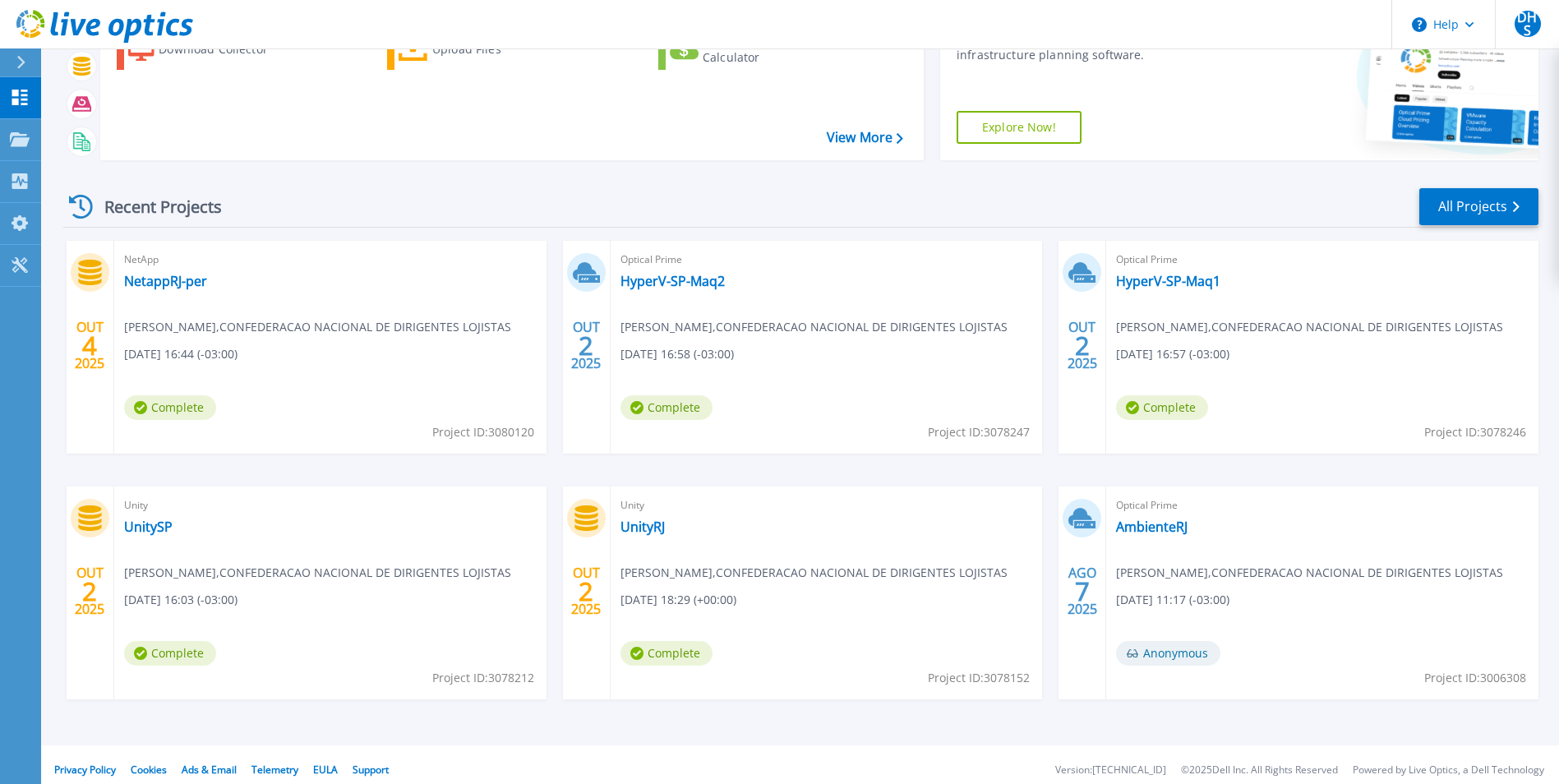
scroll to position [126, 0]
